Goal: Transaction & Acquisition: Purchase product/service

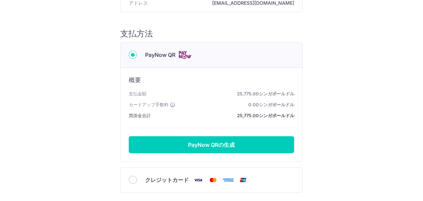
scroll to position [69, 0]
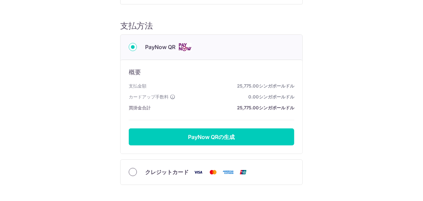
click at [132, 173] on input "クレジットカード" at bounding box center [133, 172] width 8 height 8
radio input "true"
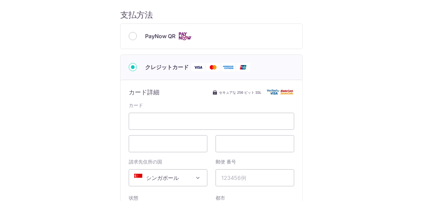
scroll to position [80, 0]
click at [253, 147] on span at bounding box center [255, 143] width 79 height 17
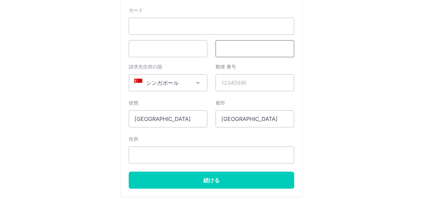
scroll to position [175, 0]
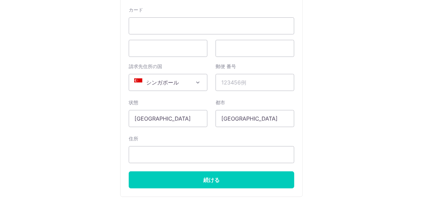
click at [196, 85] on span at bounding box center [198, 82] width 8 height 8
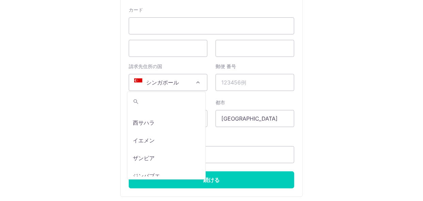
click at [181, 81] on span "シンガポール" at bounding box center [168, 82] width 78 height 16
click at [198, 83] on span at bounding box center [198, 82] width 8 height 8
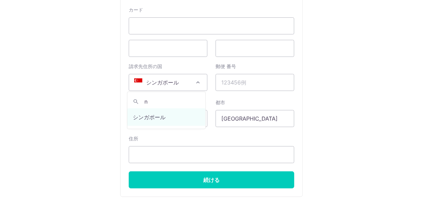
scroll to position [0, 0]
type input "n"
type input "日本"
select select "114"
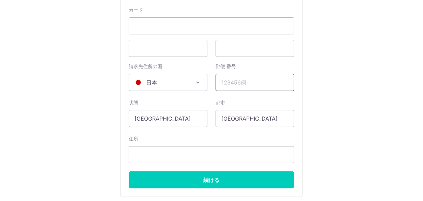
click at [235, 81] on input "郵便 番号" at bounding box center [255, 82] width 79 height 17
type input "5300036"
type input "[DATE][STREET_ADDRESS]"
click at [175, 119] on input "[GEOGRAPHIC_DATA]" at bounding box center [168, 118] width 79 height 17
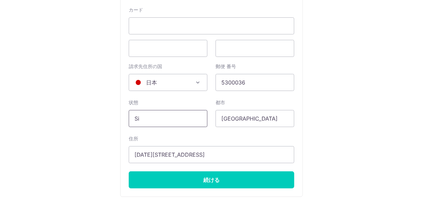
type input "S"
type input "[GEOGRAPHIC_DATA]"
click at [247, 121] on input "[GEOGRAPHIC_DATA]" at bounding box center [255, 118] width 79 height 17
type input "S"
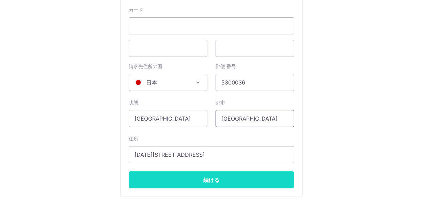
type input "[GEOGRAPHIC_DATA]"
click at [232, 180] on input "Continue" at bounding box center [212, 179] width 166 height 17
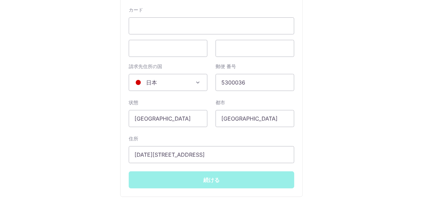
type input "**** 7007"
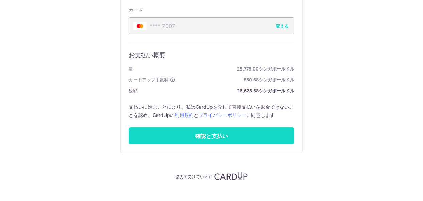
click at [271, 137] on input "Confirm and Pay" at bounding box center [212, 135] width 166 height 17
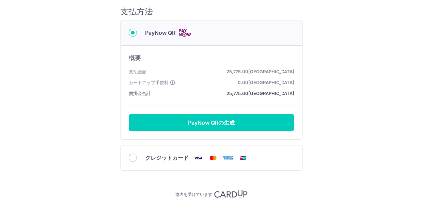
scroll to position [89, 0]
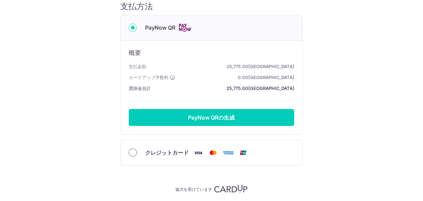
click at [132, 154] on input "クレジットカード" at bounding box center [133, 152] width 8 height 8
radio input "true"
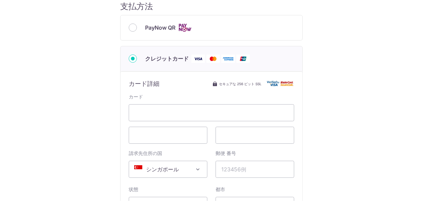
click at [189, 172] on span "シンガポール" at bounding box center [168, 169] width 78 height 16
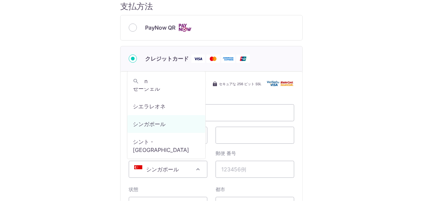
scroll to position [0, 0]
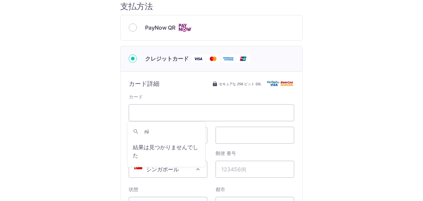
type input "n"
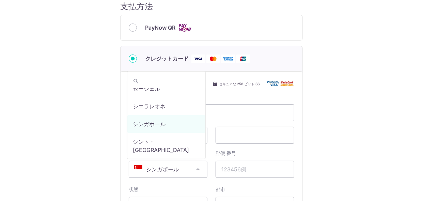
type input "ｈ"
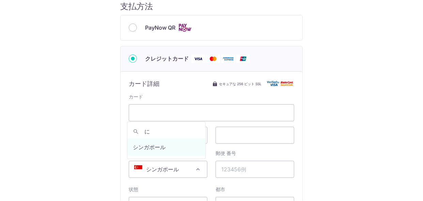
scroll to position [0, 0]
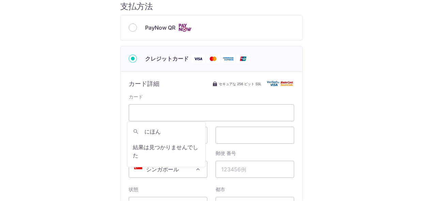
type input "日本"
select select "114"
click at [255, 172] on input "郵便 番号" at bounding box center [255, 169] width 79 height 17
type input "5300036"
type input "[DATE][STREET_ADDRESS]"
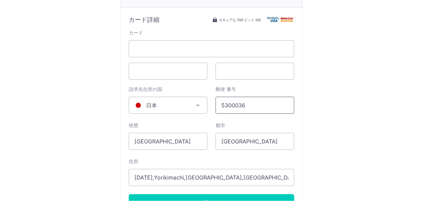
scroll to position [157, 0]
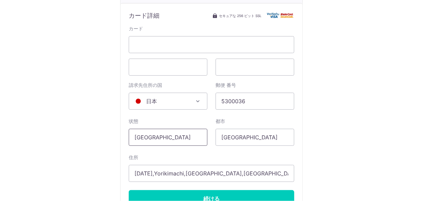
click at [189, 139] on input "[GEOGRAPHIC_DATA]" at bounding box center [168, 137] width 79 height 17
type input "S"
type input "[GEOGRAPHIC_DATA]"
click at [268, 138] on input "[GEOGRAPHIC_DATA]" at bounding box center [255, 137] width 79 height 17
type input "S"
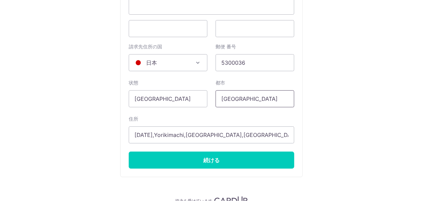
scroll to position [230, 0]
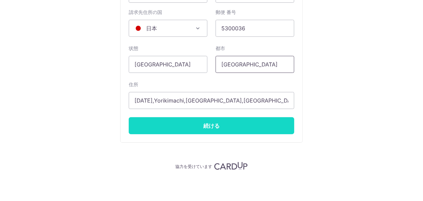
type input "[GEOGRAPHIC_DATA]"
click at [245, 127] on input "Continue" at bounding box center [212, 125] width 166 height 17
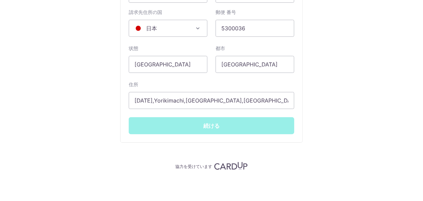
type input "**** 1000"
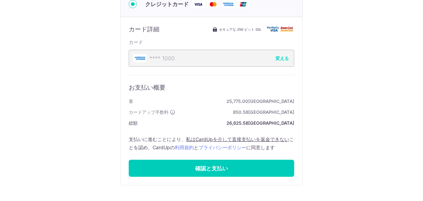
scroll to position [143, 0]
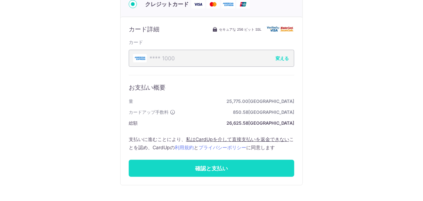
click at [247, 168] on input "Confirm and Pay" at bounding box center [212, 168] width 166 height 17
